Goal: Book appointment/travel/reservation

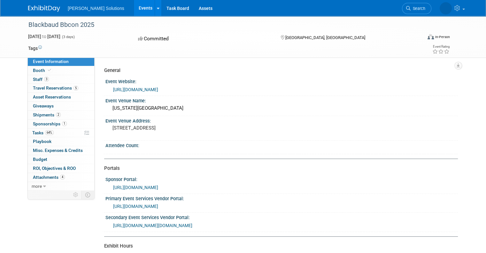
click at [134, 13] on link "Events" at bounding box center [145, 8] width 23 height 16
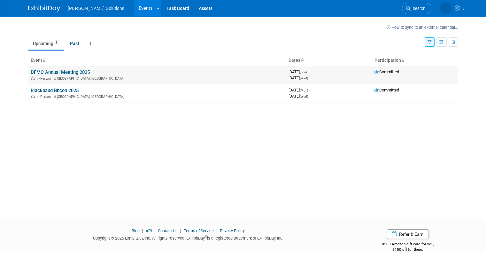
click at [52, 71] on link "DFMC Annual Meeting 2025" at bounding box center [60, 72] width 59 height 6
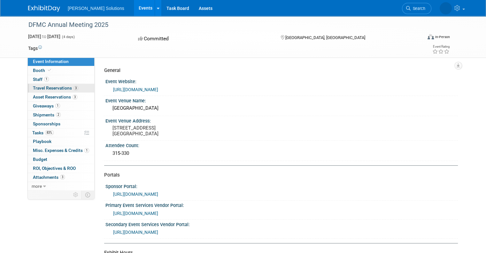
click at [63, 88] on span "Travel Reservations 3" at bounding box center [55, 87] width 45 height 5
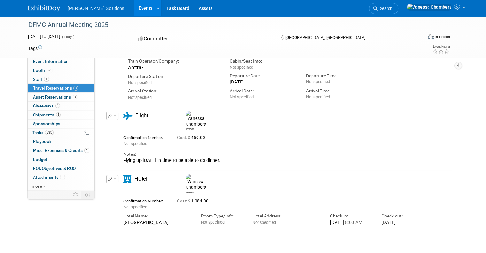
scroll to position [96, 0]
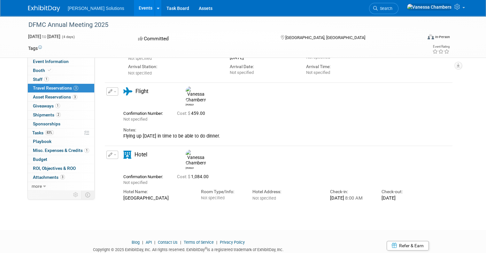
click at [108, 90] on icon "button" at bounding box center [110, 91] width 4 height 4
click at [124, 102] on button "Edit Reservation" at bounding box center [134, 102] width 54 height 9
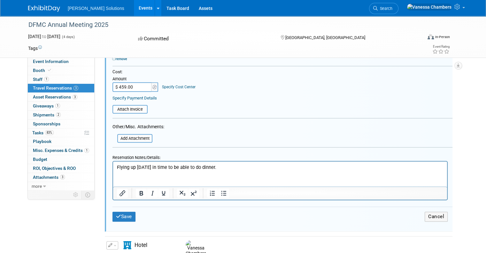
scroll to position [423, 0]
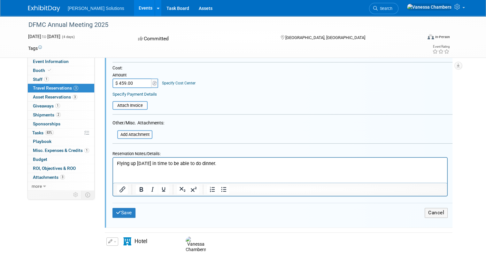
click at [233, 162] on p "Flying up [DATE] in time to be able to do dinner." at bounding box center [280, 163] width 326 height 7
click at [122, 208] on button "Save" at bounding box center [123, 213] width 23 height 10
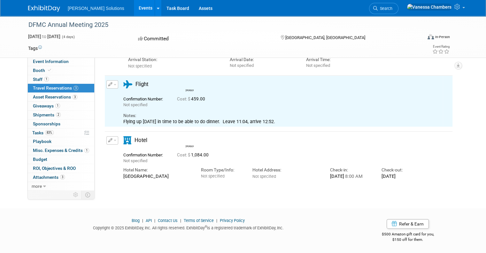
scroll to position [103, 0]
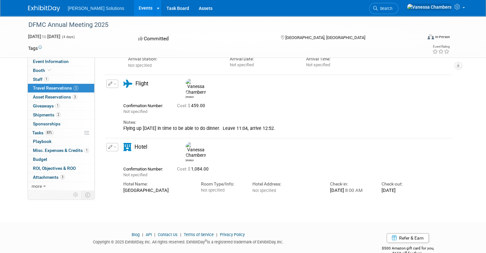
click at [34, 86] on span "Travel Reservations 3" at bounding box center [55, 87] width 45 height 5
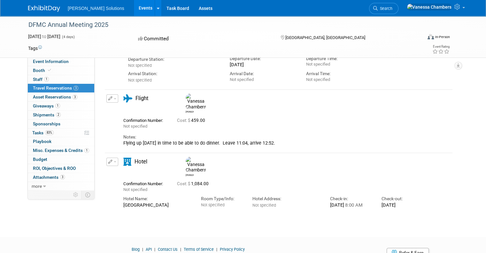
scroll to position [96, 0]
